Goal: Navigation & Orientation: Find specific page/section

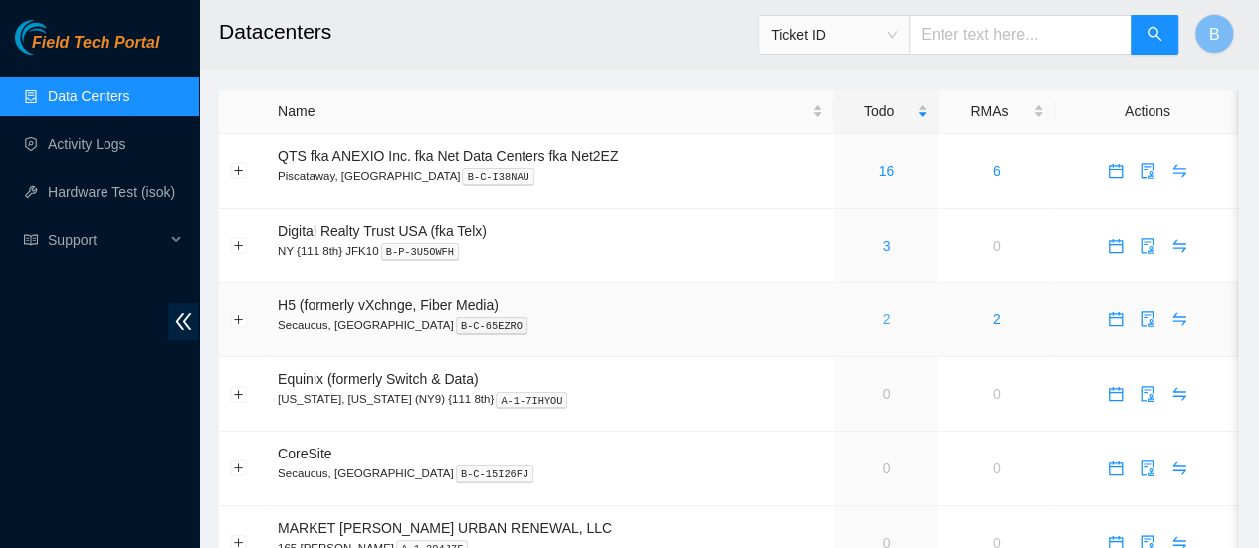
click at [888, 322] on link "2" at bounding box center [886, 319] width 8 height 16
click at [886, 319] on link "2" at bounding box center [886, 319] width 8 height 16
click at [100, 140] on link "Activity Logs" at bounding box center [87, 144] width 79 height 16
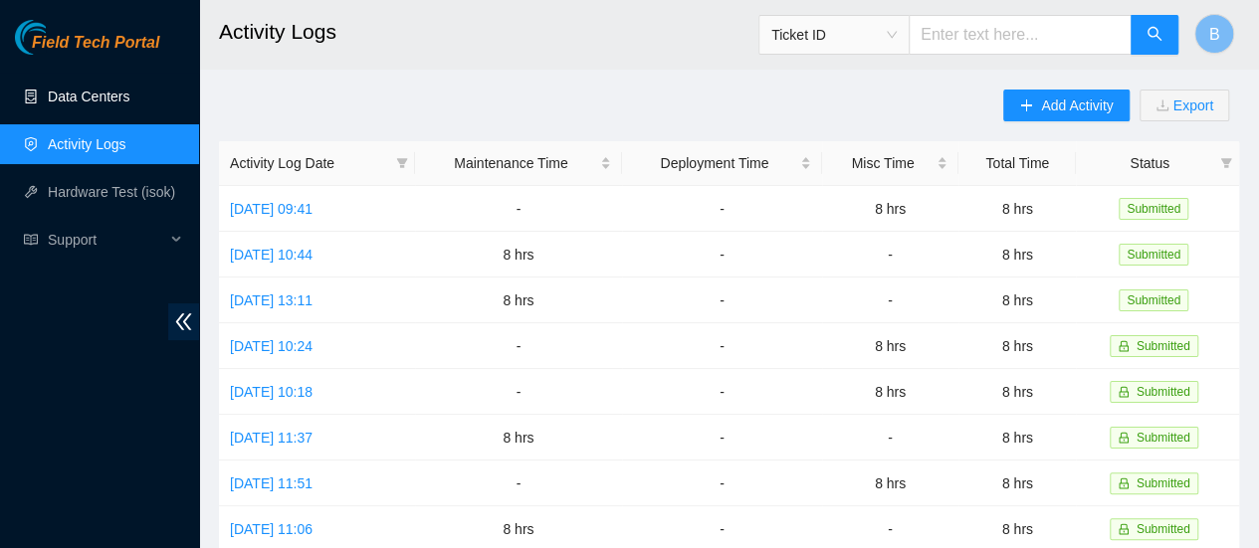
click at [89, 101] on link "Data Centers" at bounding box center [89, 97] width 82 height 16
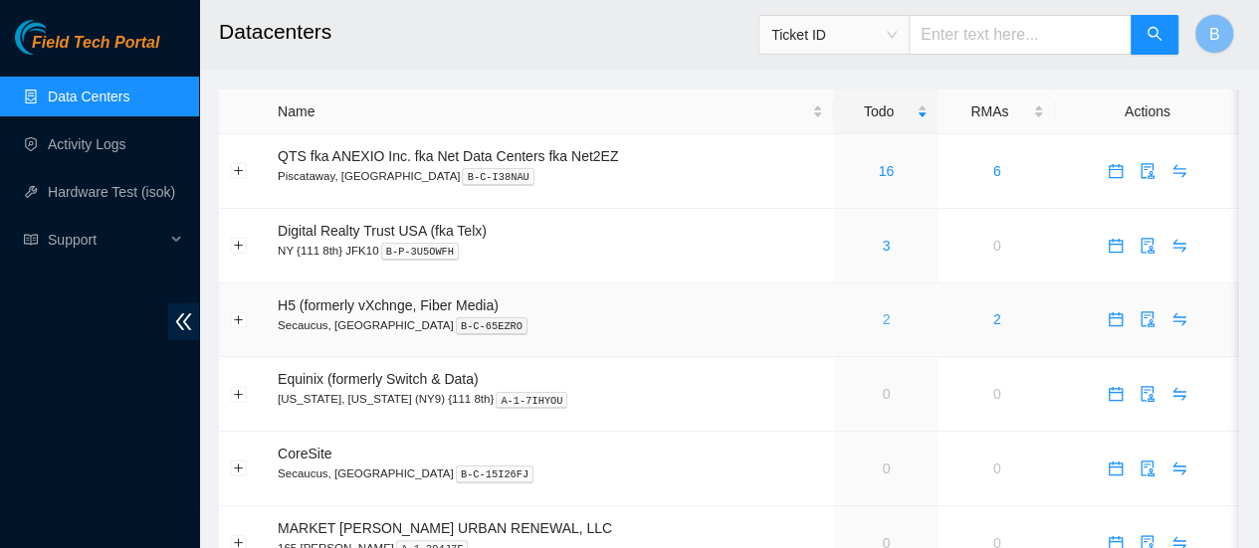
click at [882, 315] on link "2" at bounding box center [886, 319] width 8 height 16
click at [96, 152] on link "Activity Logs" at bounding box center [87, 144] width 79 height 16
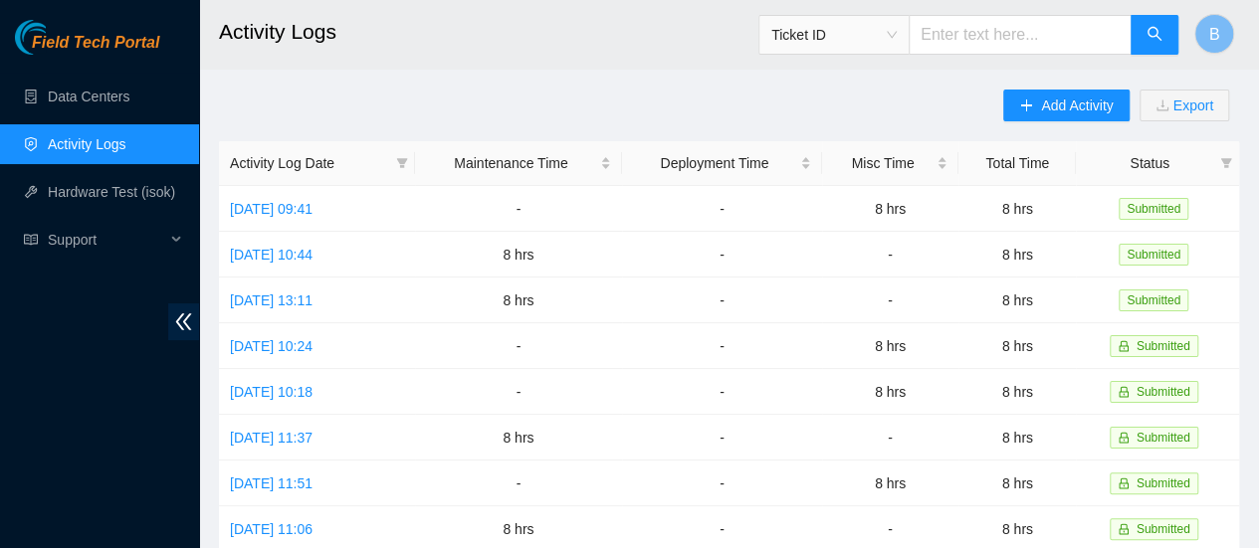
click at [78, 44] on span "Field Tech Portal" at bounding box center [95, 43] width 127 height 19
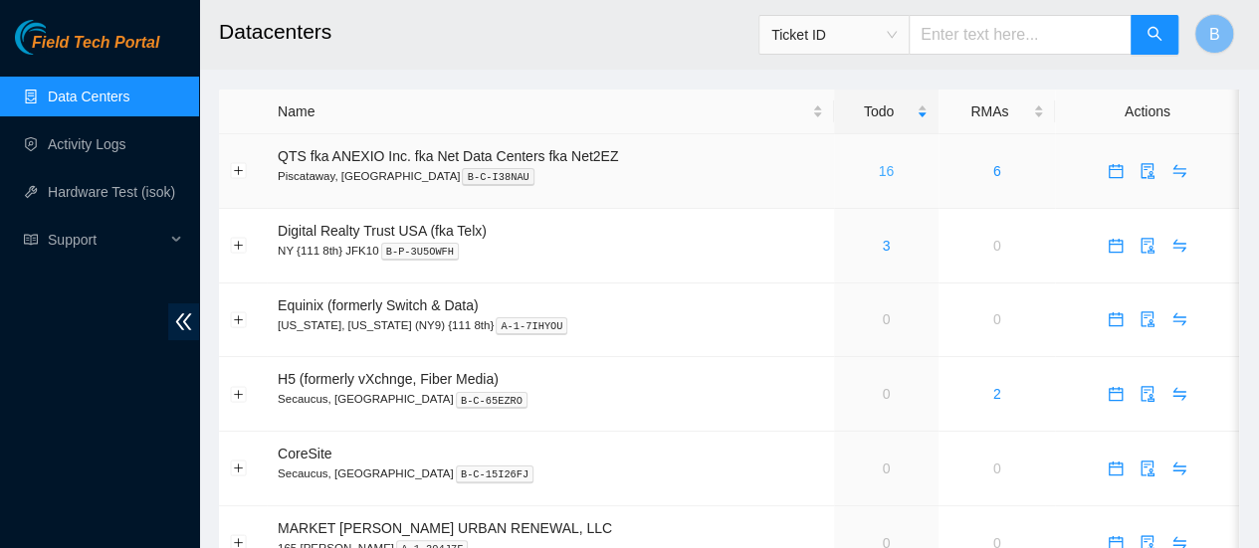
click at [888, 172] on link "16" at bounding box center [887, 171] width 16 height 16
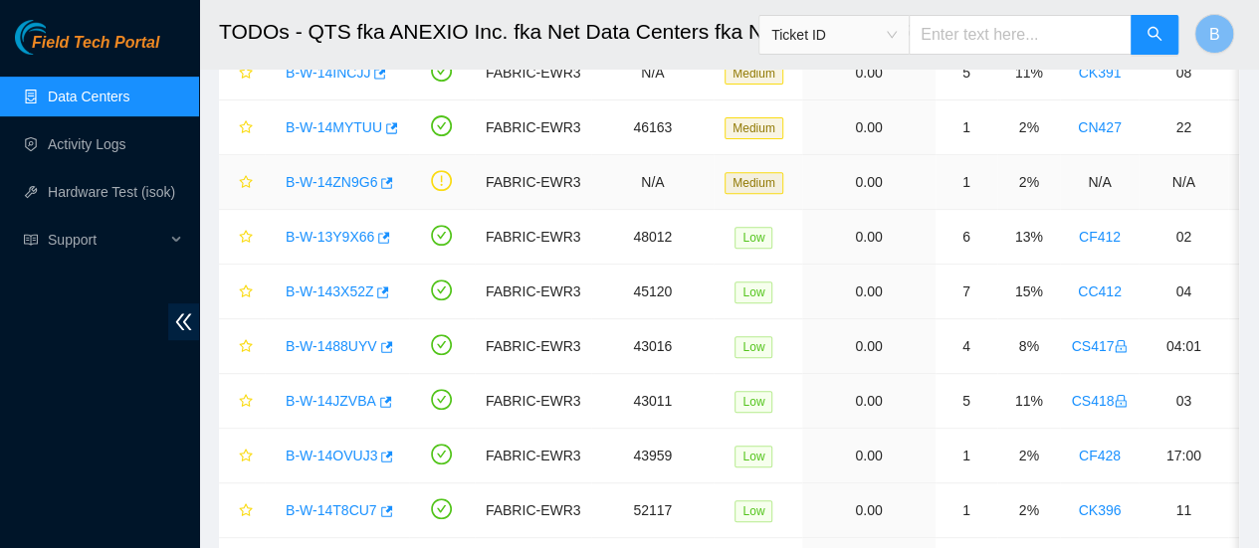
scroll to position [335, 0]
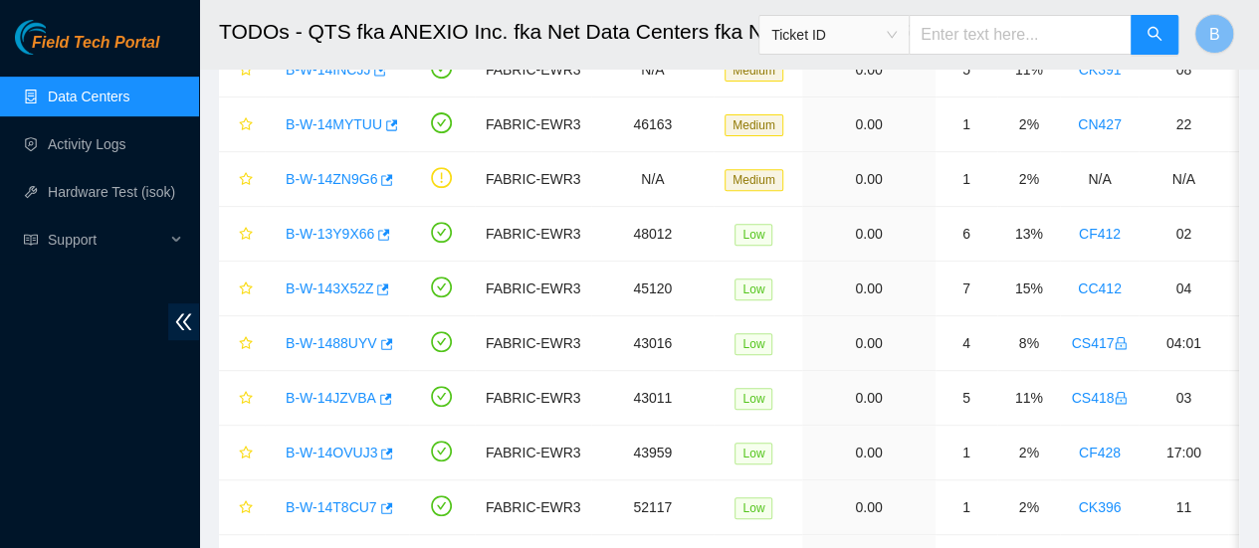
click at [62, 98] on link "Data Centers" at bounding box center [89, 97] width 82 height 16
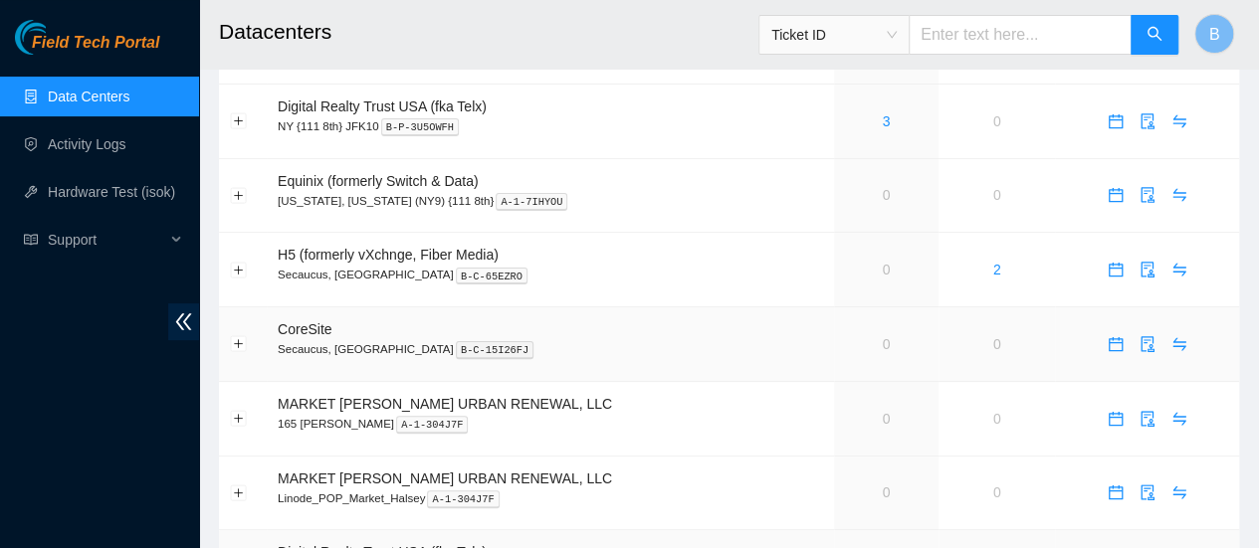
scroll to position [319, 0]
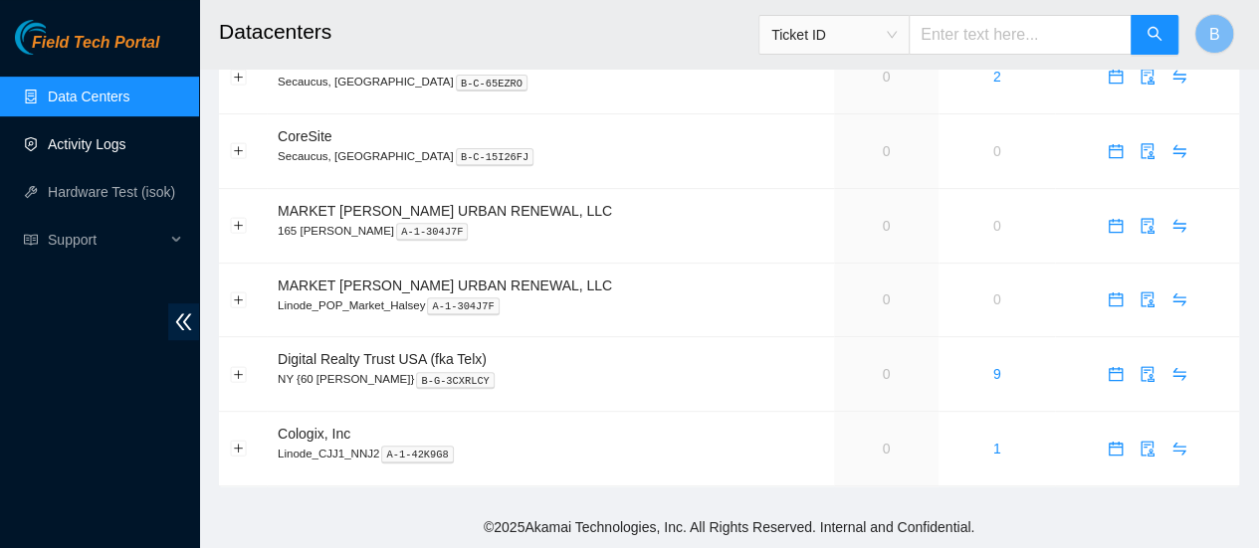
click at [58, 142] on link "Activity Logs" at bounding box center [87, 144] width 79 height 16
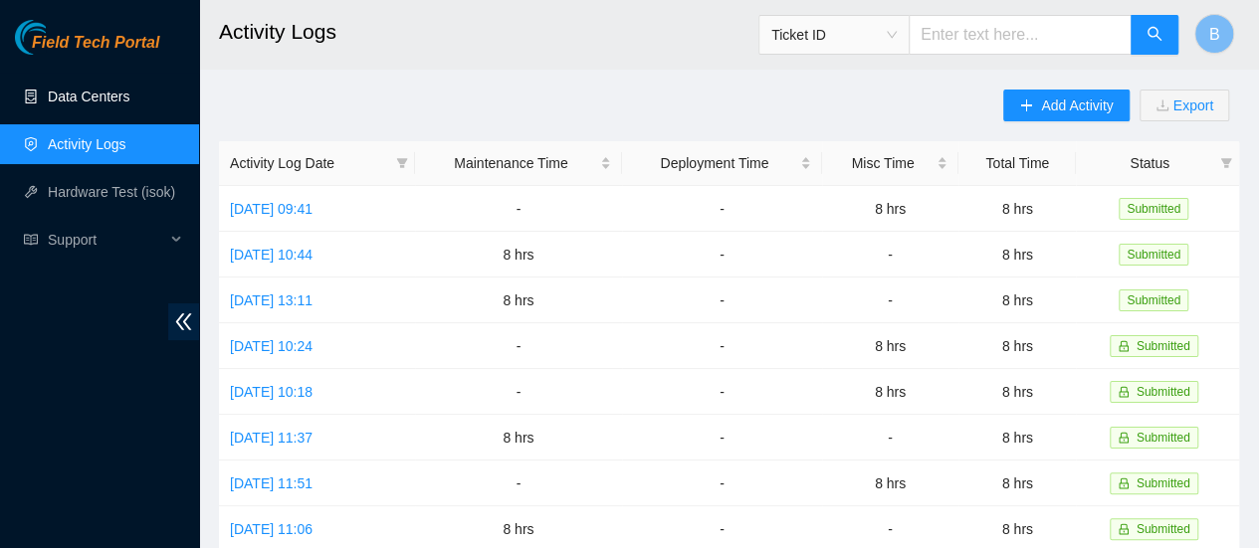
click at [50, 98] on link "Data Centers" at bounding box center [89, 97] width 82 height 16
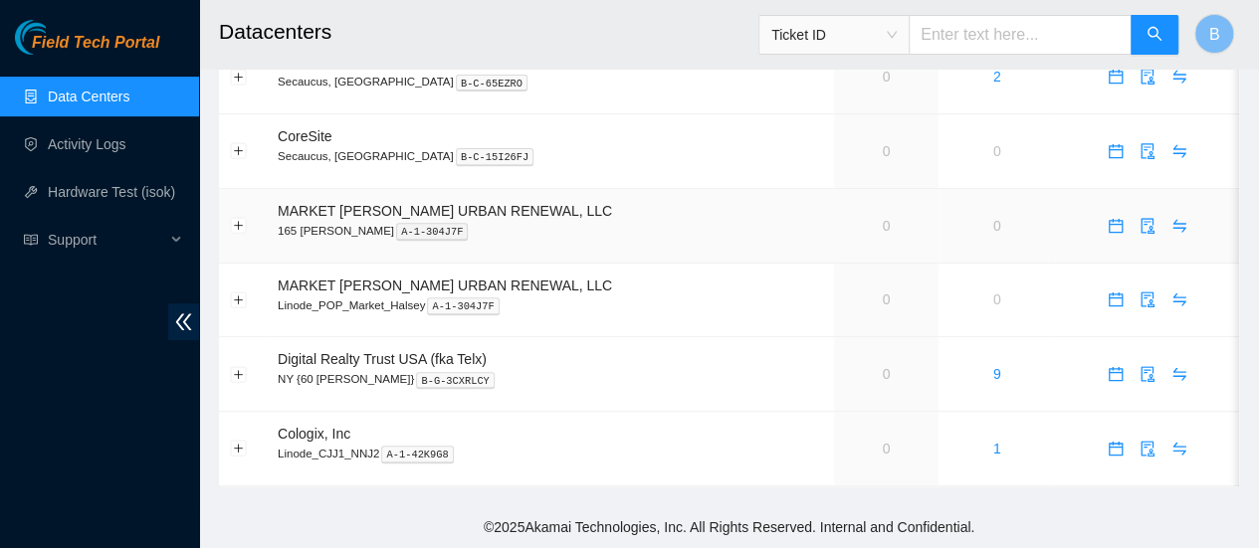
scroll to position [317, 0]
click at [101, 191] on link "Hardware Test (isok)" at bounding box center [111, 192] width 127 height 16
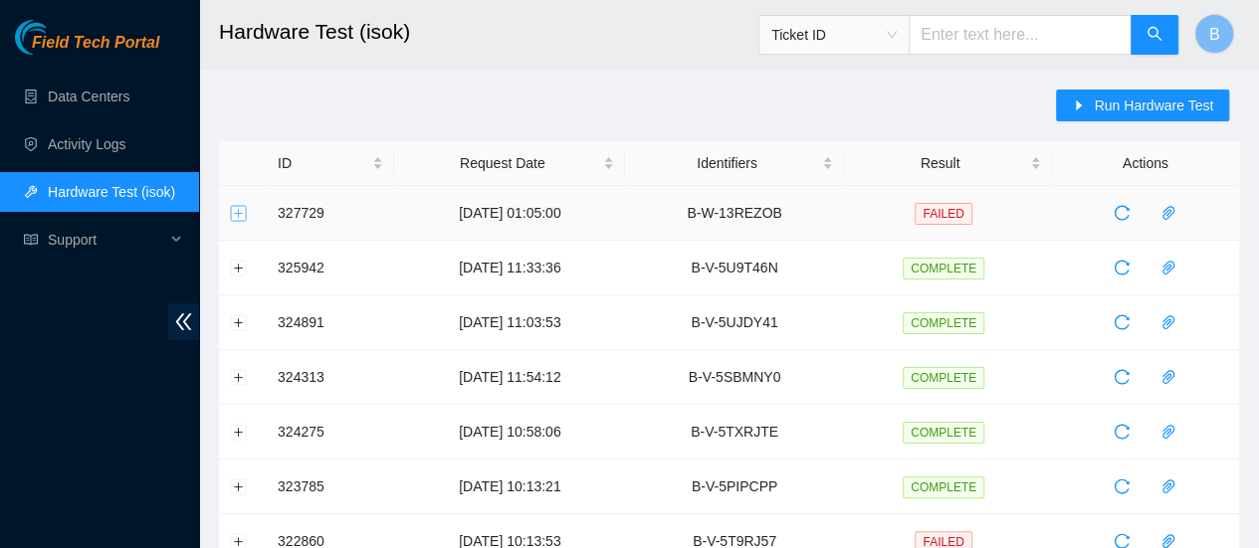
click at [236, 214] on button "Expand row" at bounding box center [239, 213] width 16 height 16
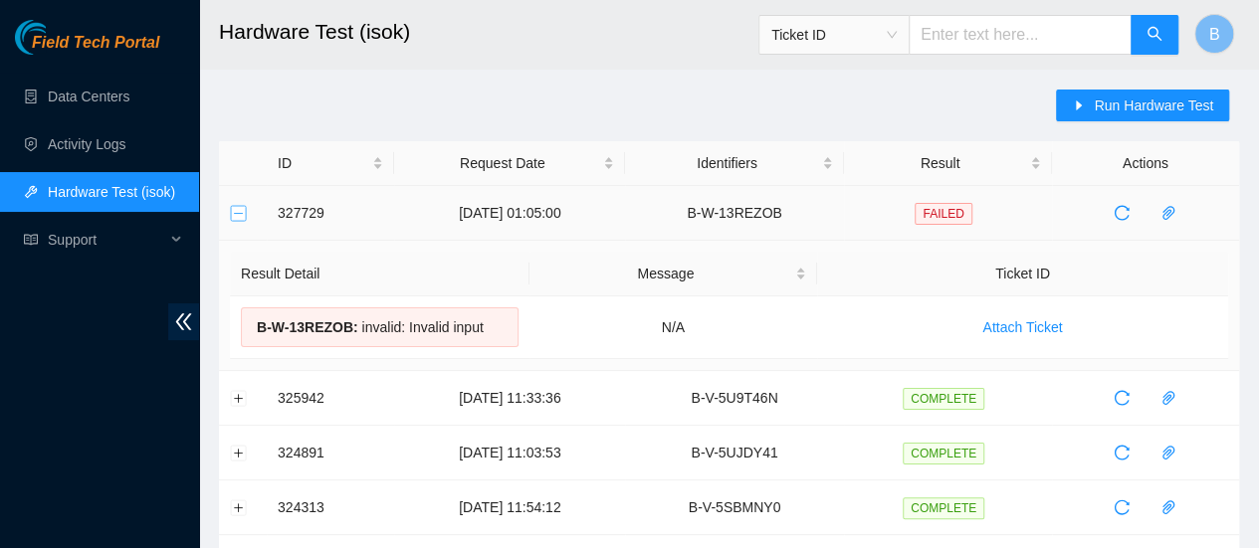
click at [236, 214] on button "Collapse row" at bounding box center [239, 213] width 16 height 16
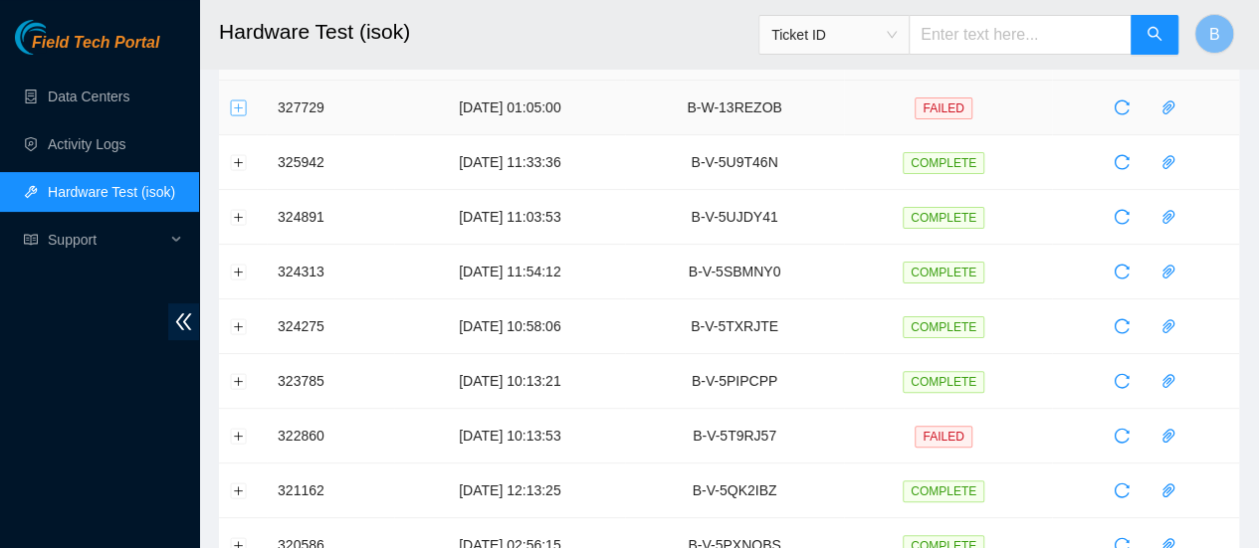
scroll to position [106, 0]
click at [245, 437] on button "Expand row" at bounding box center [239, 435] width 16 height 16
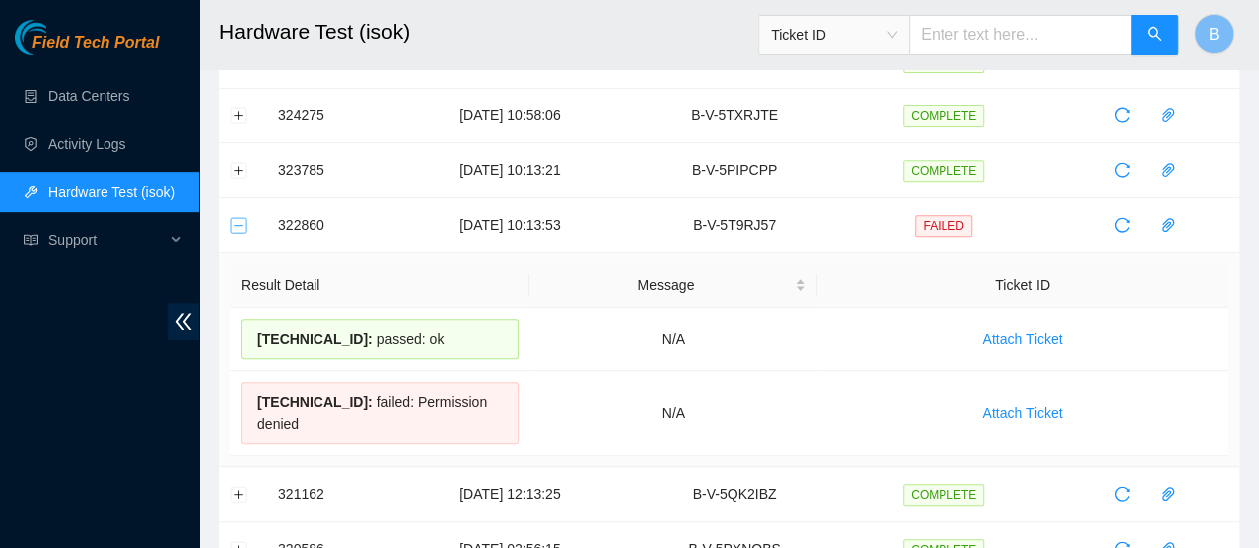
scroll to position [333, 0]
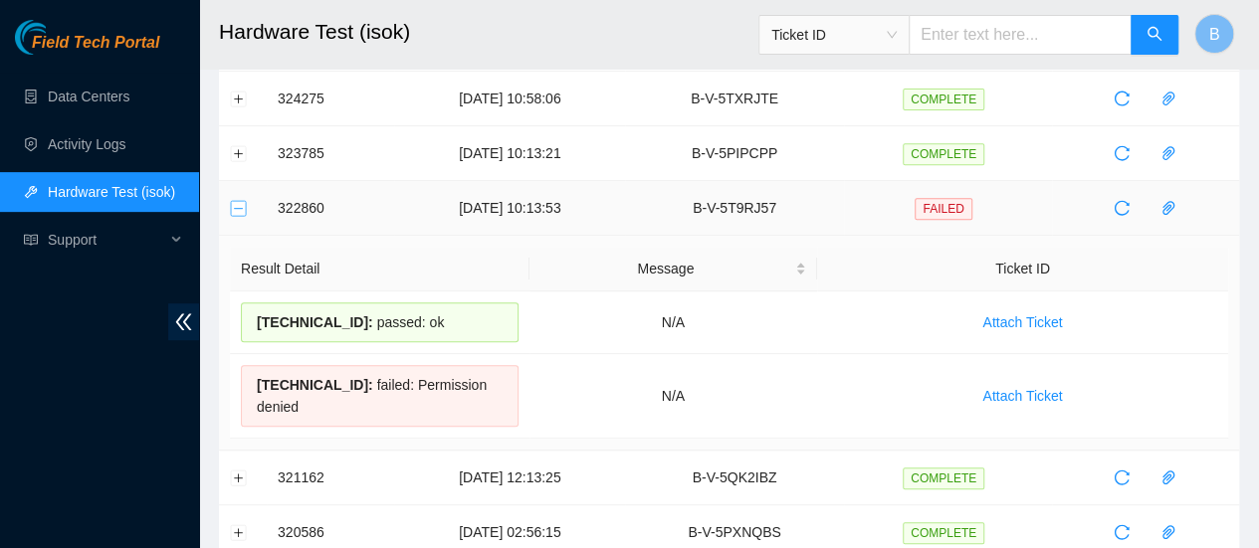
click at [233, 200] on button "Collapse row" at bounding box center [239, 208] width 16 height 16
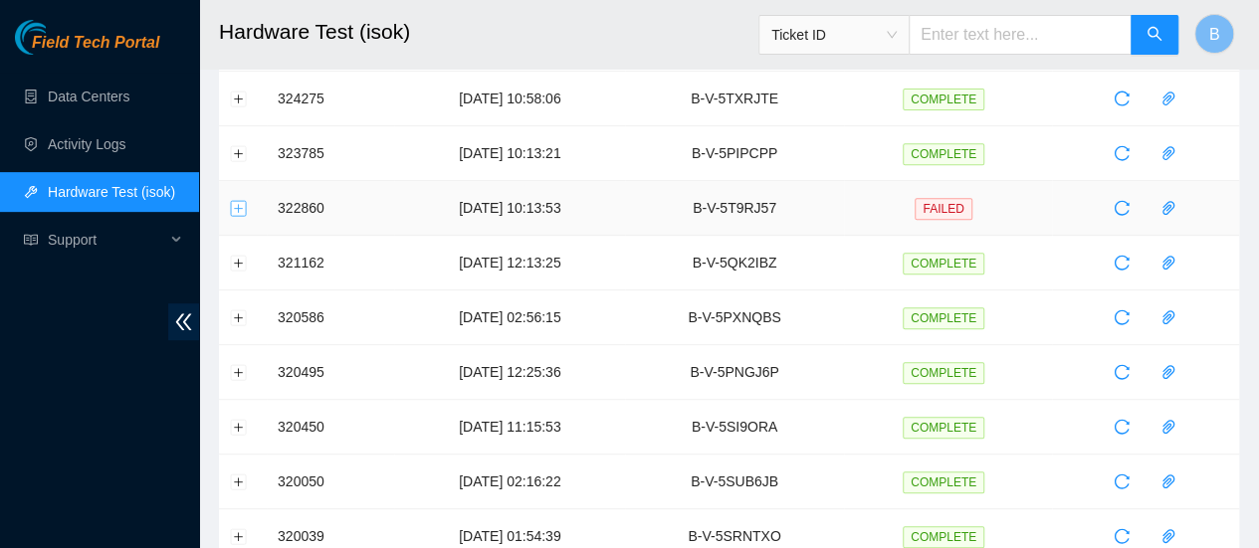
click at [235, 204] on button "Expand row" at bounding box center [239, 208] width 16 height 16
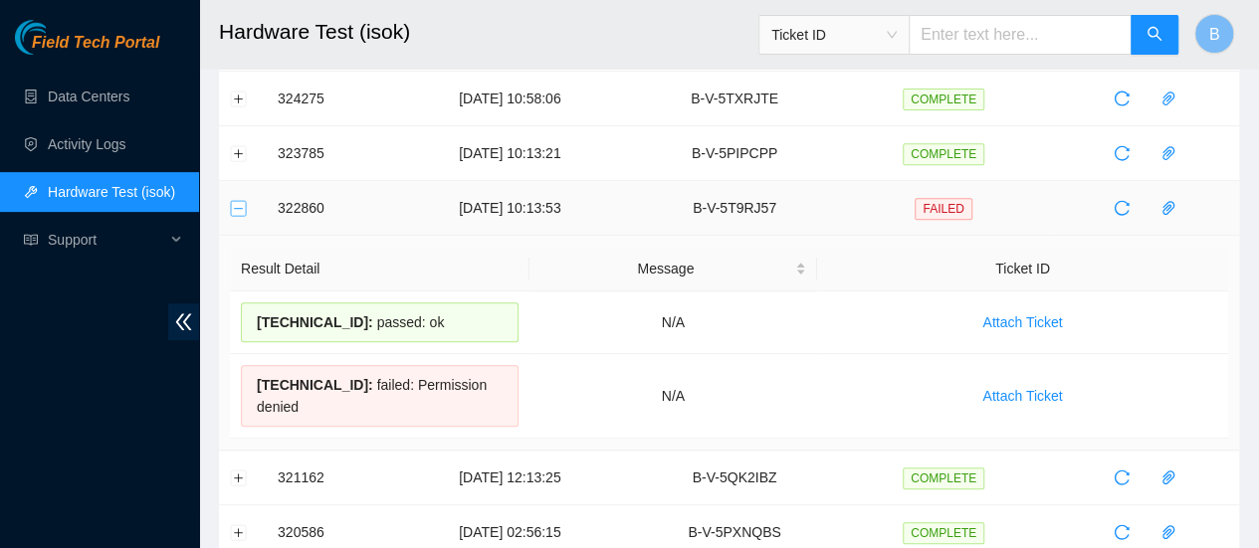
click at [235, 204] on button "Collapse row" at bounding box center [239, 208] width 16 height 16
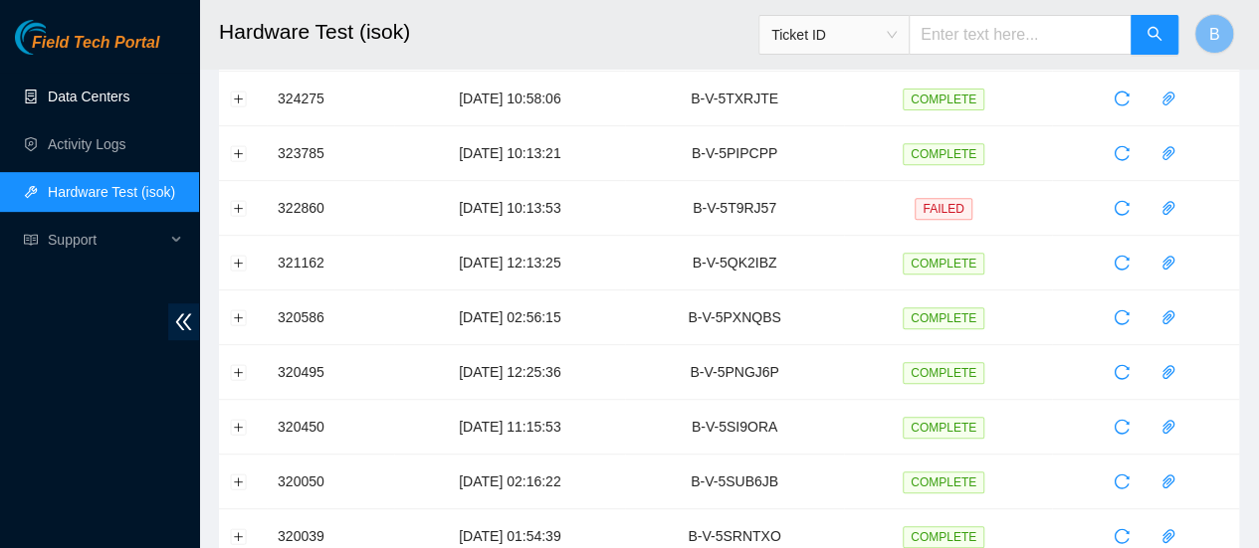
click at [66, 99] on link "Data Centers" at bounding box center [89, 97] width 82 height 16
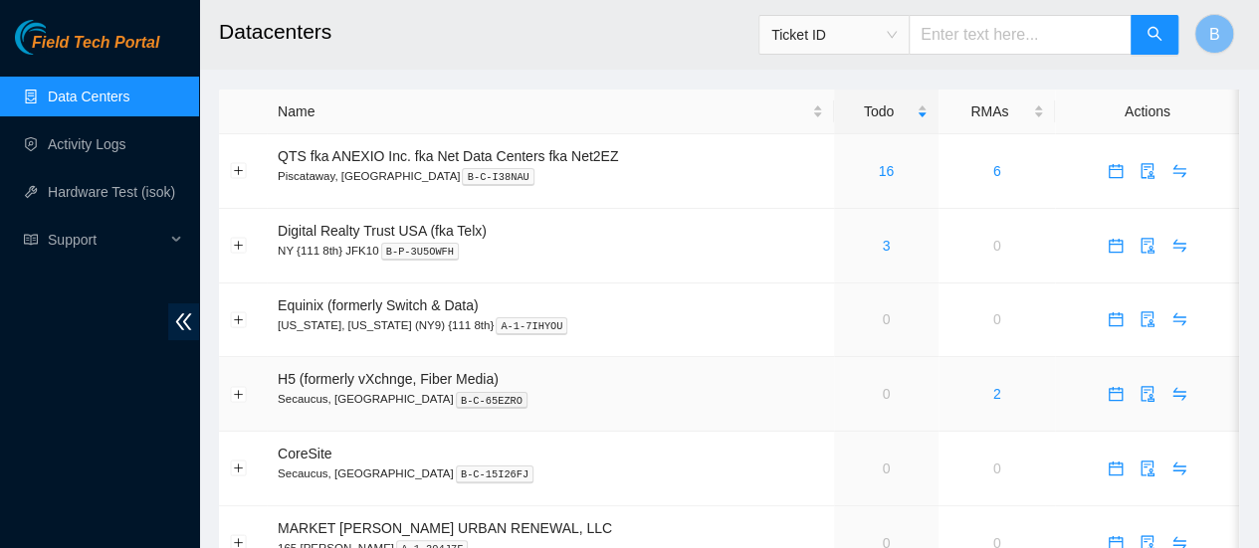
scroll to position [30, 0]
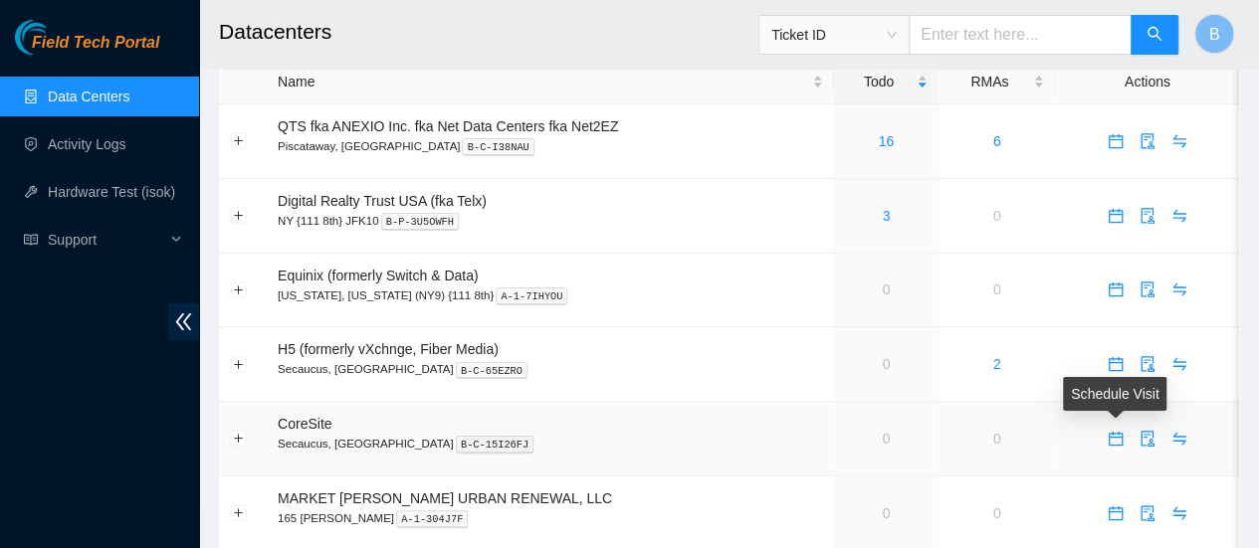
click at [1115, 439] on icon "calendar" at bounding box center [1116, 439] width 14 height 14
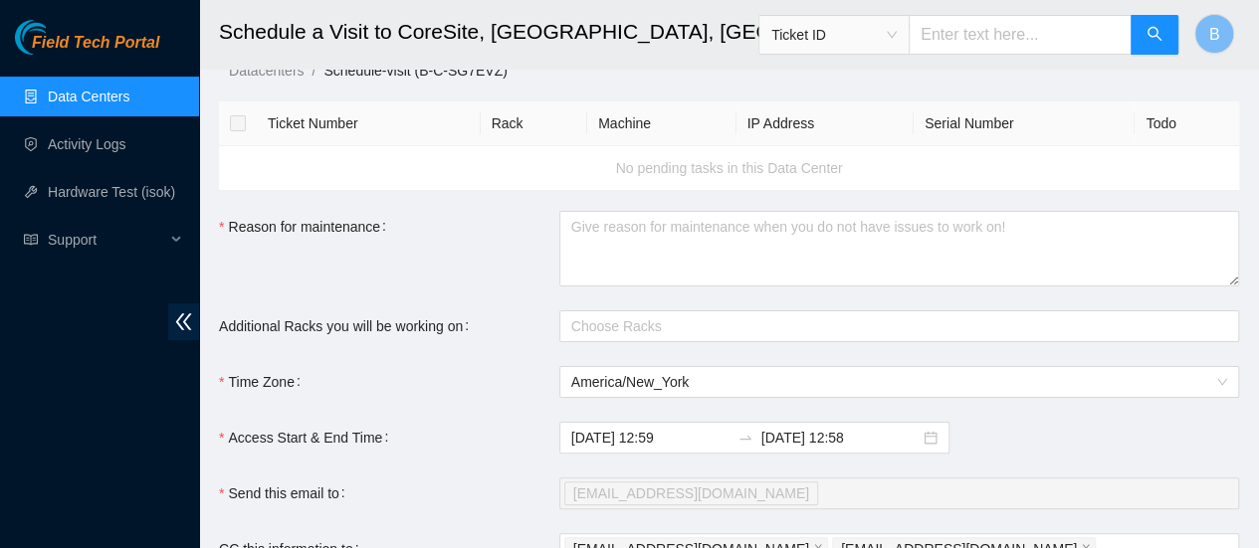
click at [74, 42] on span "Field Tech Portal" at bounding box center [95, 43] width 127 height 19
